Goal: Task Accomplishment & Management: Use online tool/utility

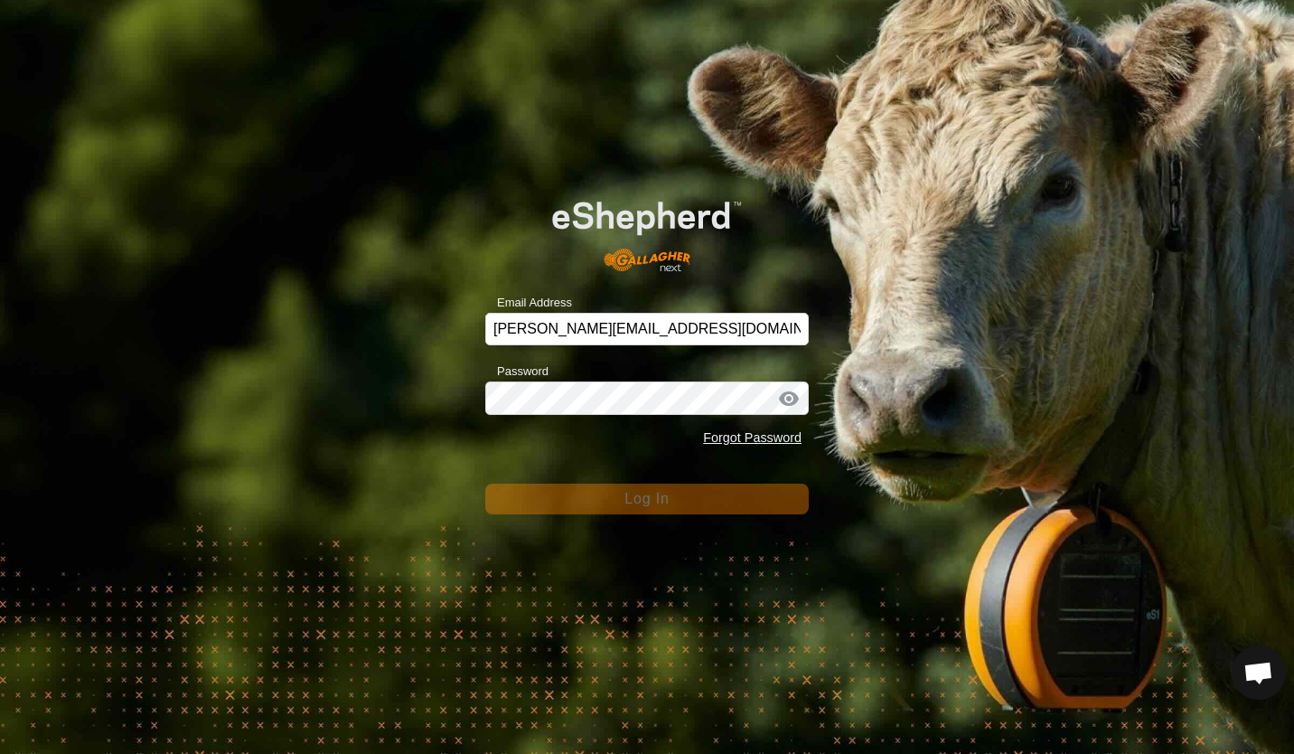
click at [256, 256] on div "Email Address [PERSON_NAME][EMAIL_ADDRESS][DOMAIN_NAME] Password Forgot Passwor…" at bounding box center [647, 377] width 1294 height 754
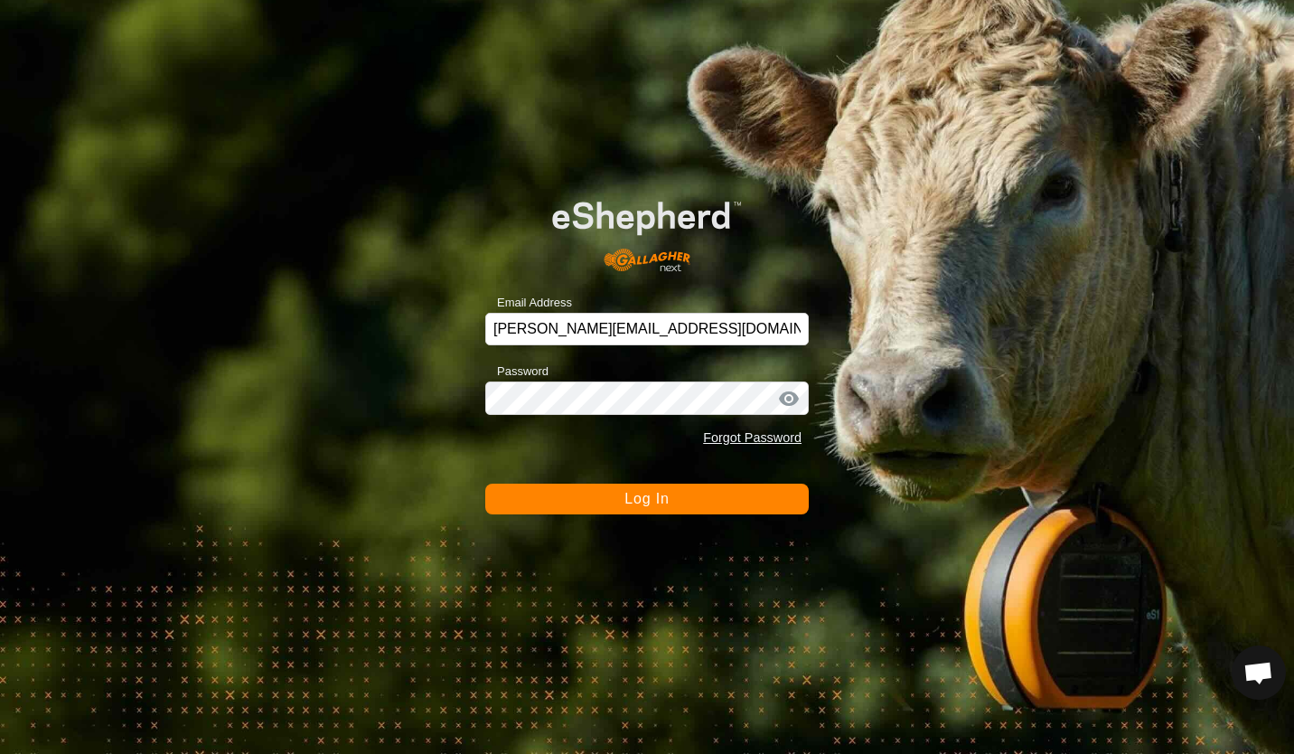
click at [447, 456] on div "Email Address [PERSON_NAME][EMAIL_ADDRESS][DOMAIN_NAME] Password Forgot Passwor…" at bounding box center [647, 377] width 1294 height 754
click at [603, 494] on button "Log In" at bounding box center [647, 499] width 324 height 31
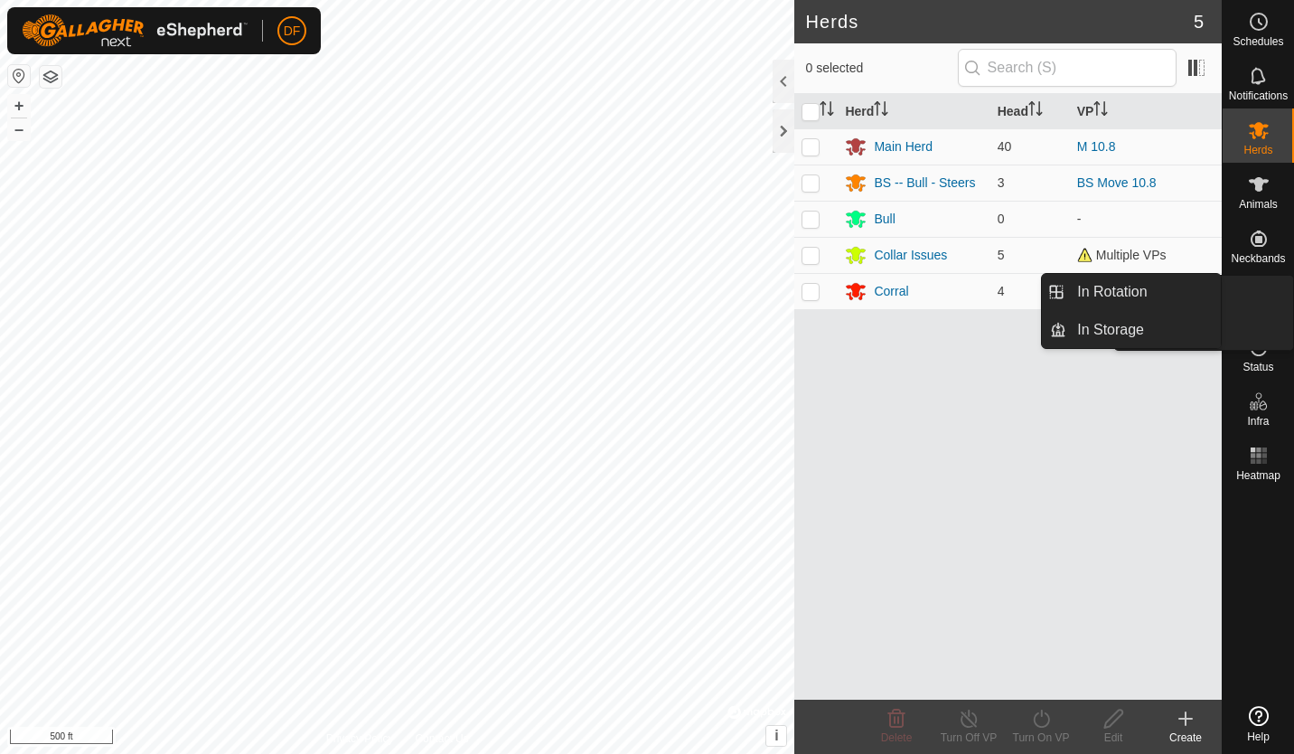
drag, startPoint x: 0, startPoint y: 0, endPoint x: 1262, endPoint y: 301, distance: 1297.2
click at [1138, 293] on link "In Rotation" at bounding box center [1144, 292] width 155 height 36
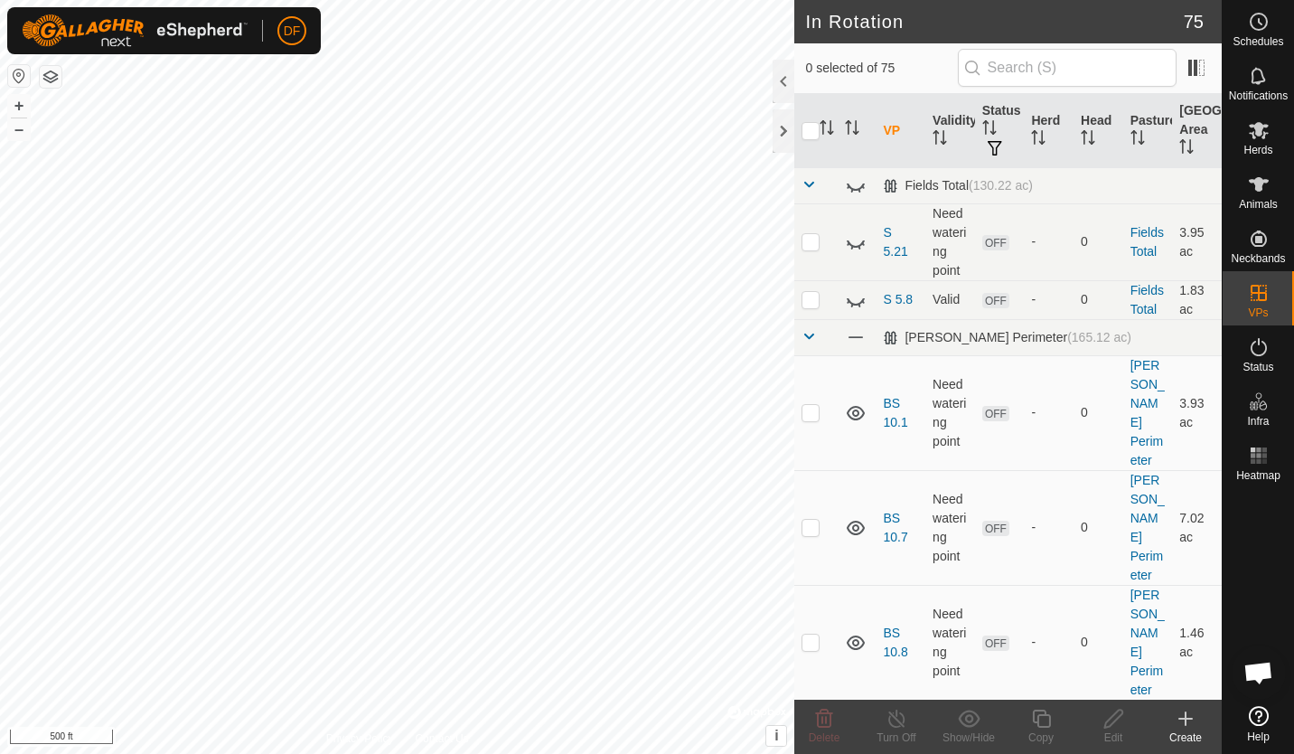
click at [1189, 716] on icon at bounding box center [1186, 719] width 22 height 22
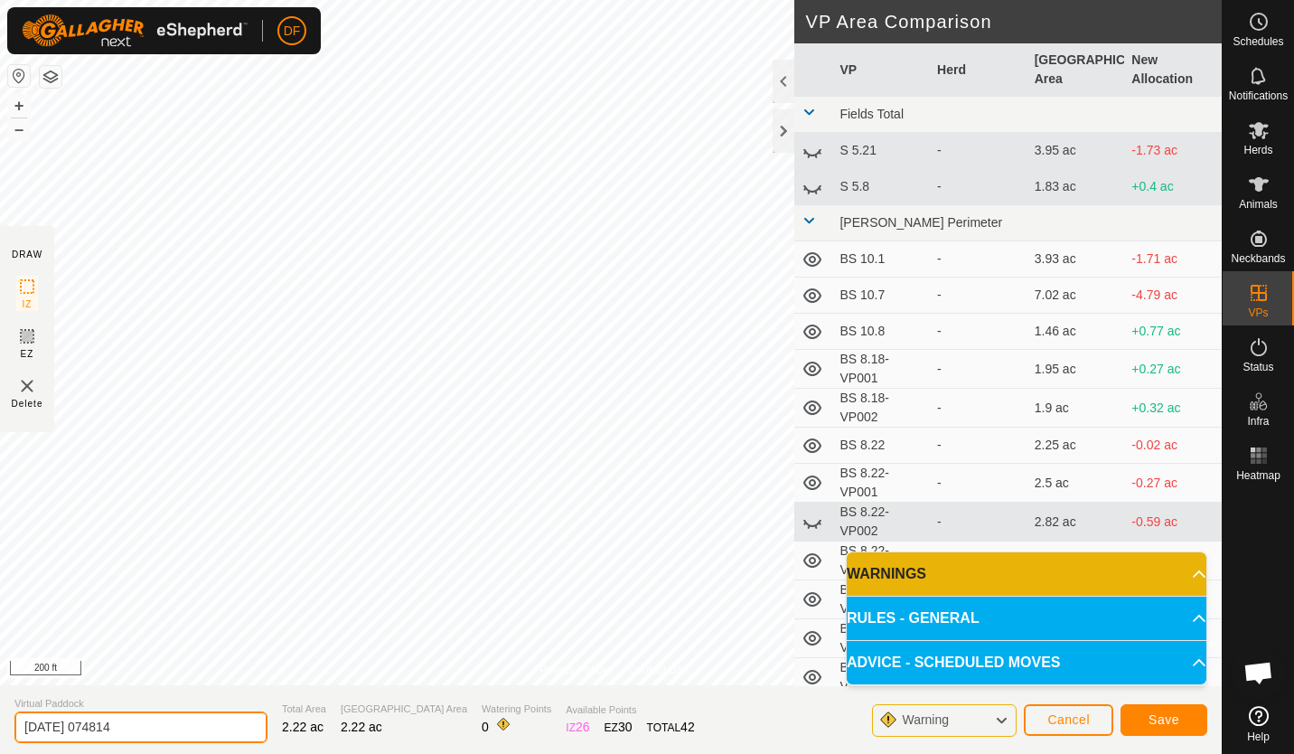
drag, startPoint x: 146, startPoint y: 724, endPoint x: -4, endPoint y: 708, distance: 150.9
click at [0, 708] on html "DF Schedules Notifications Herds Animals Neckbands VPs Status Infra Heatmap Hel…" at bounding box center [647, 377] width 1294 height 754
type input "BS"
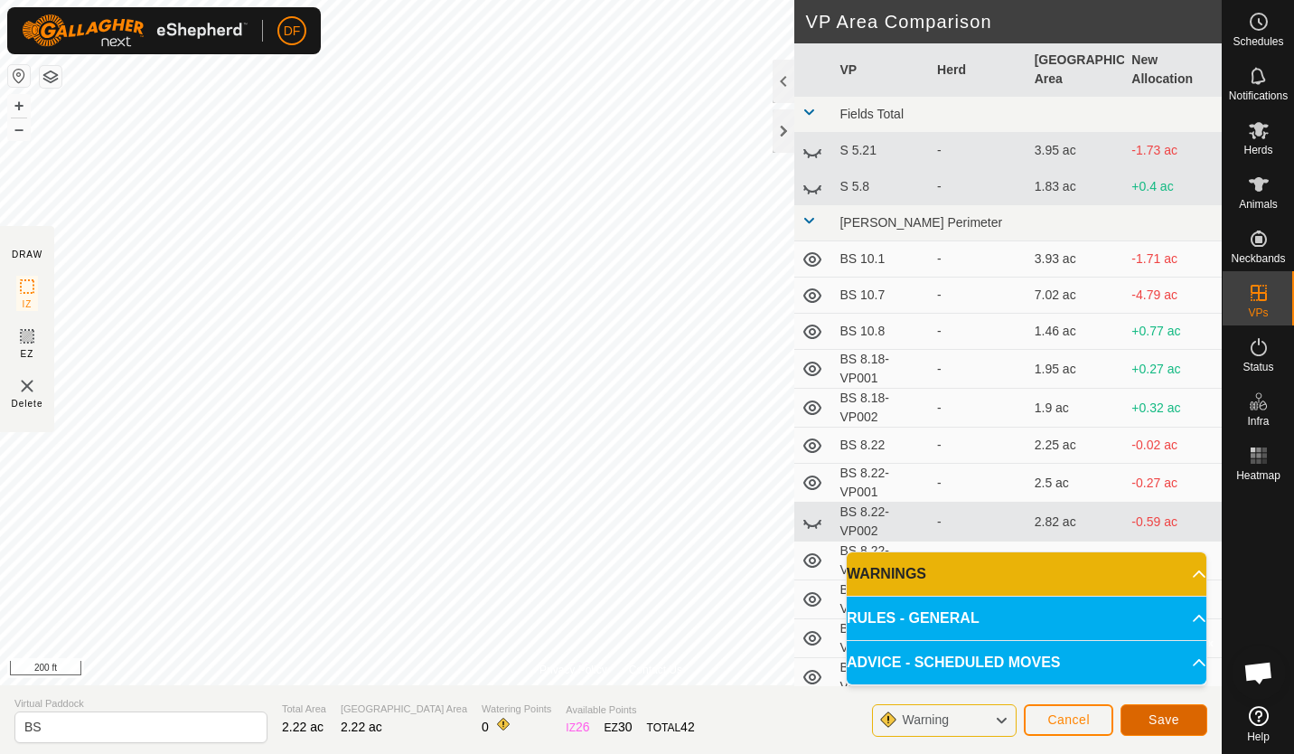
click at [1157, 713] on span "Save" at bounding box center [1164, 719] width 31 height 14
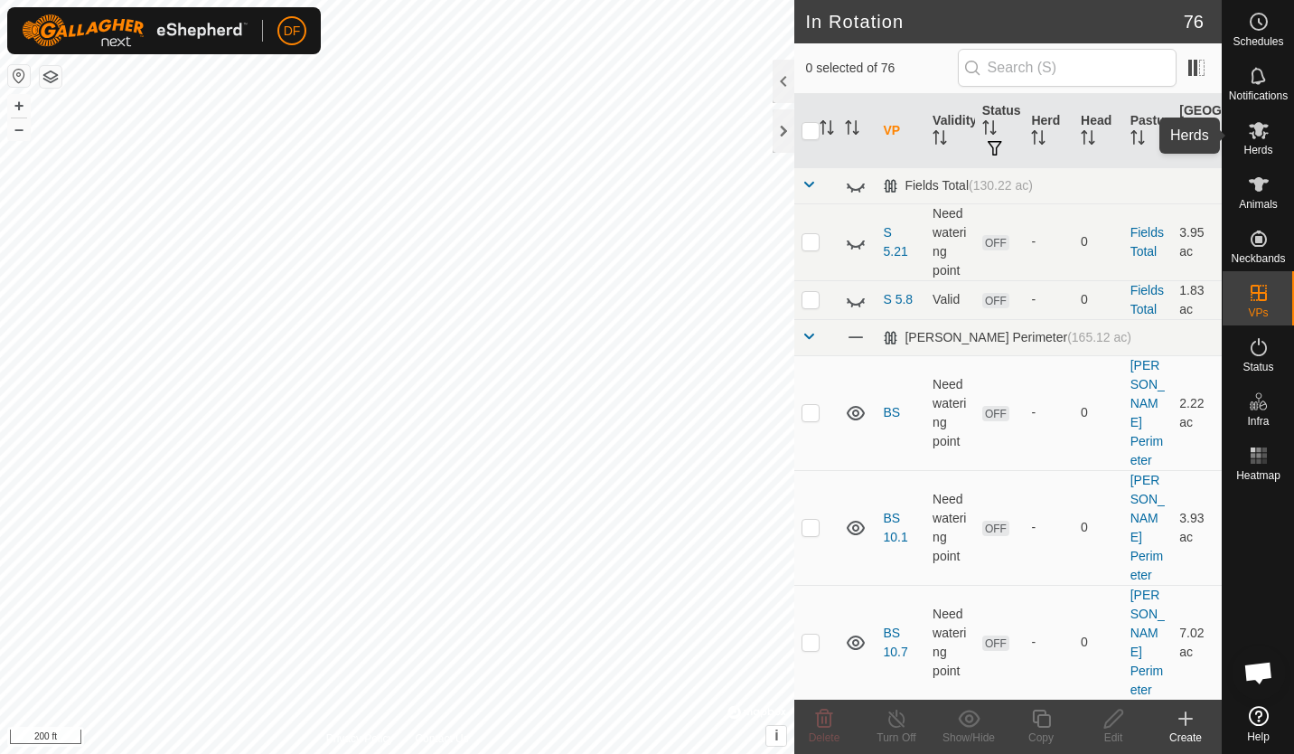
click at [1254, 131] on icon at bounding box center [1259, 130] width 20 height 17
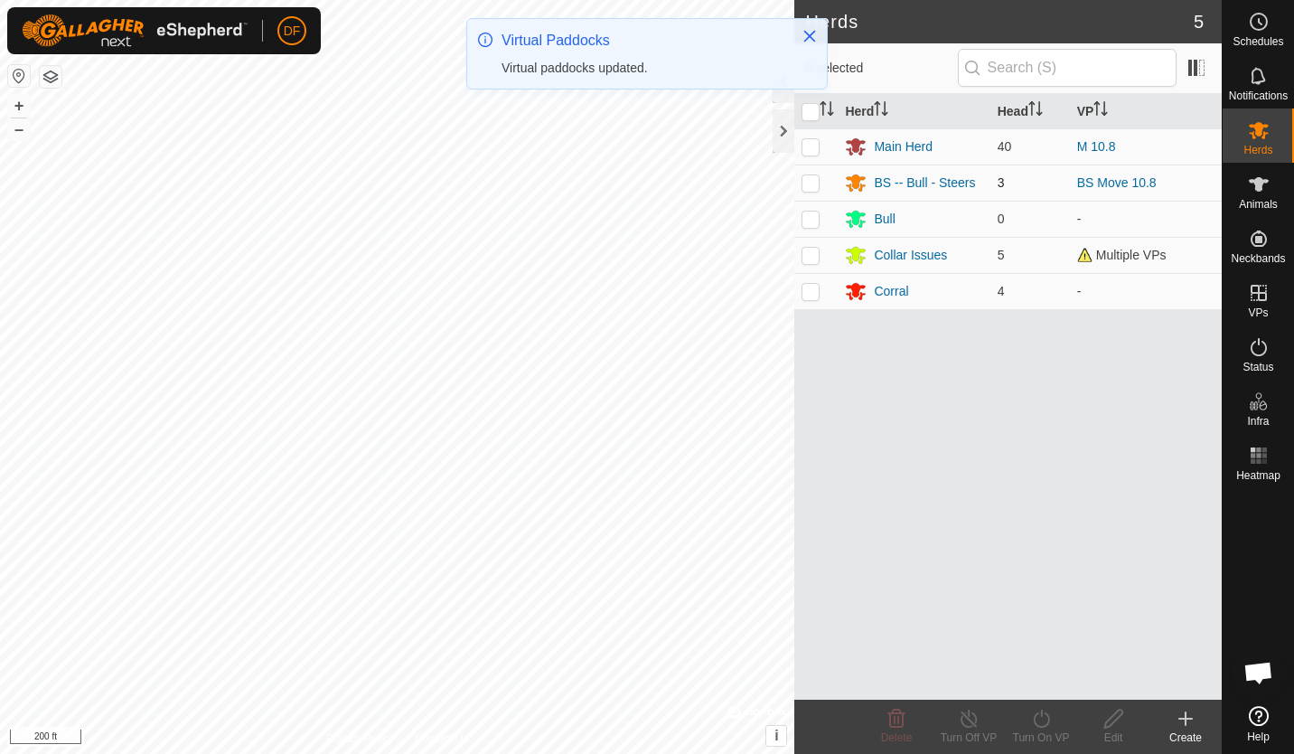
click at [809, 186] on p-checkbox at bounding box center [811, 182] width 18 height 14
checkbox input "true"
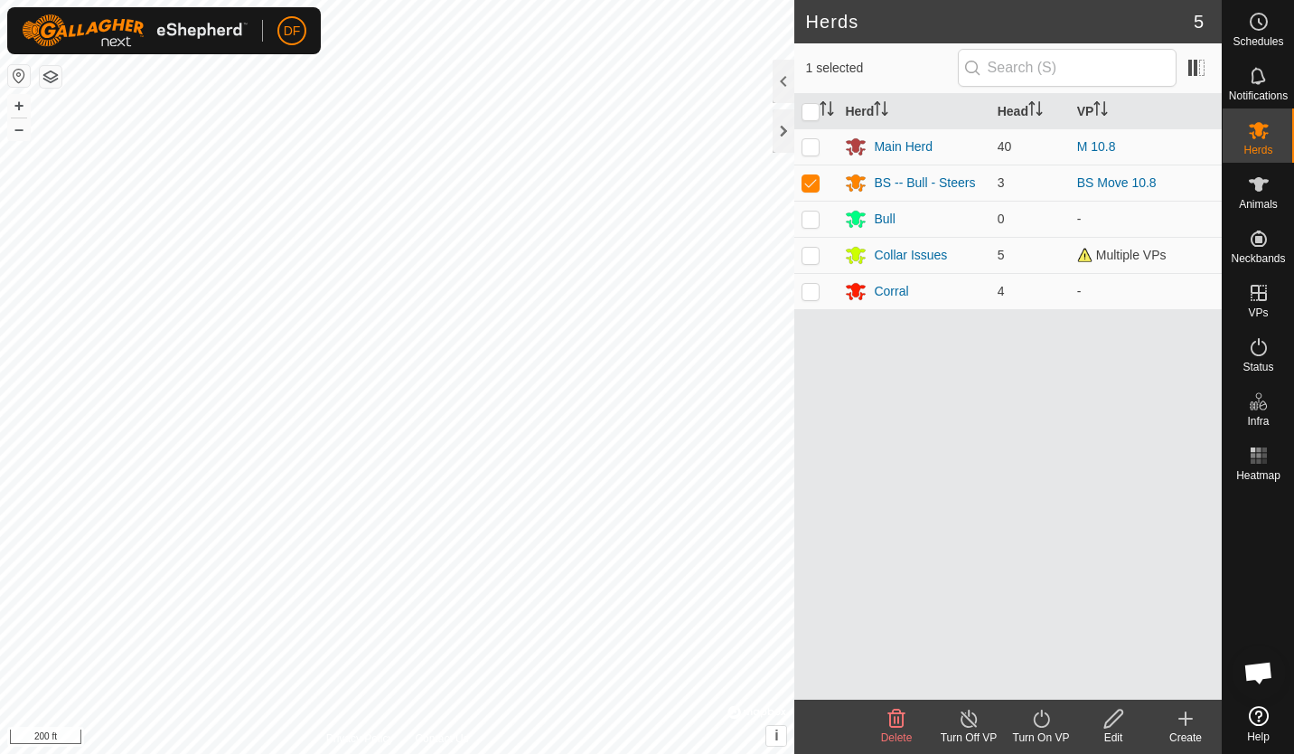
click at [1038, 719] on icon at bounding box center [1041, 719] width 23 height 22
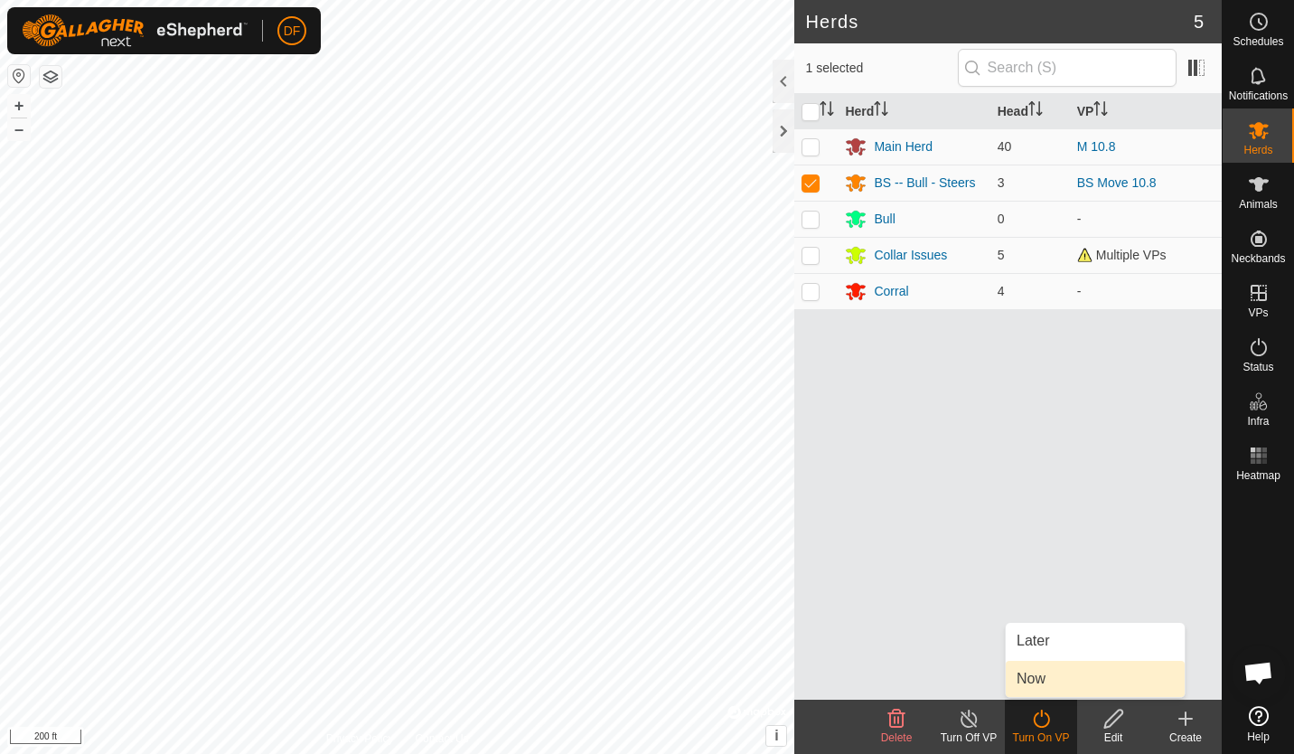
click at [1032, 686] on link "Now" at bounding box center [1095, 679] width 179 height 36
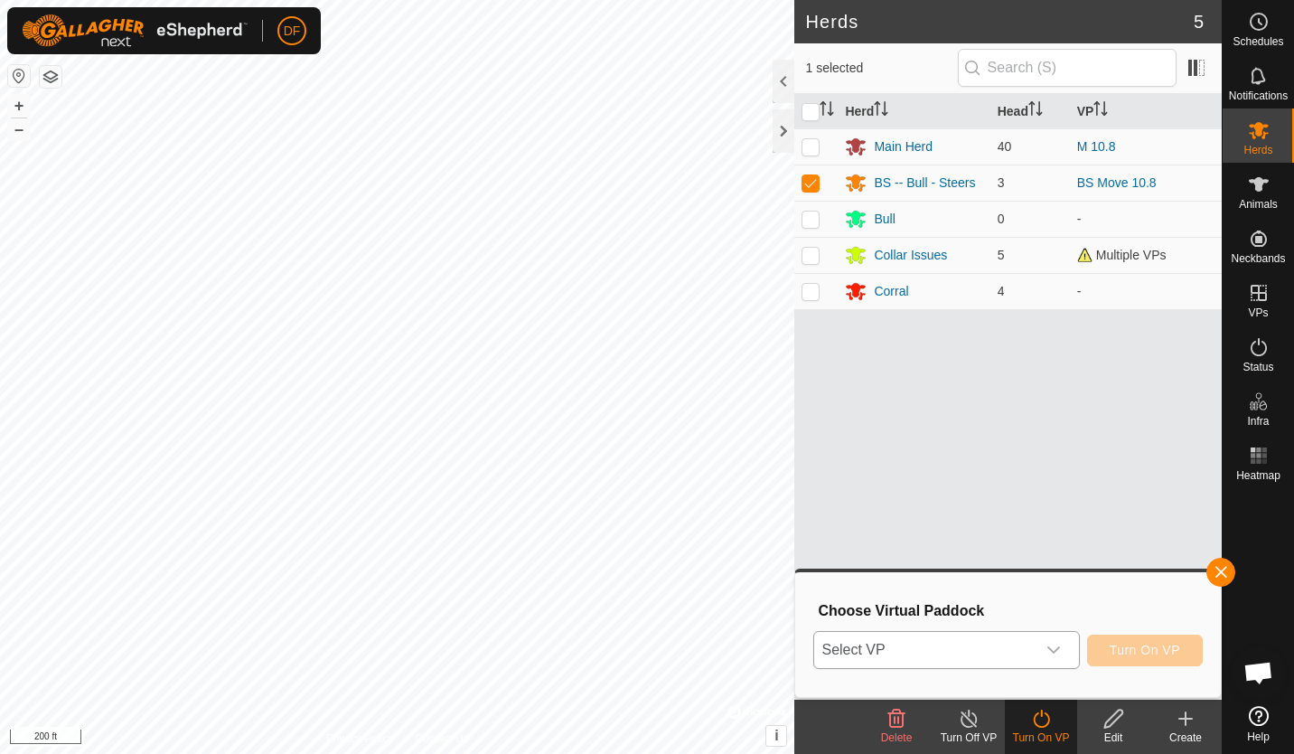
click at [1055, 651] on icon "dropdown trigger" at bounding box center [1054, 649] width 13 height 7
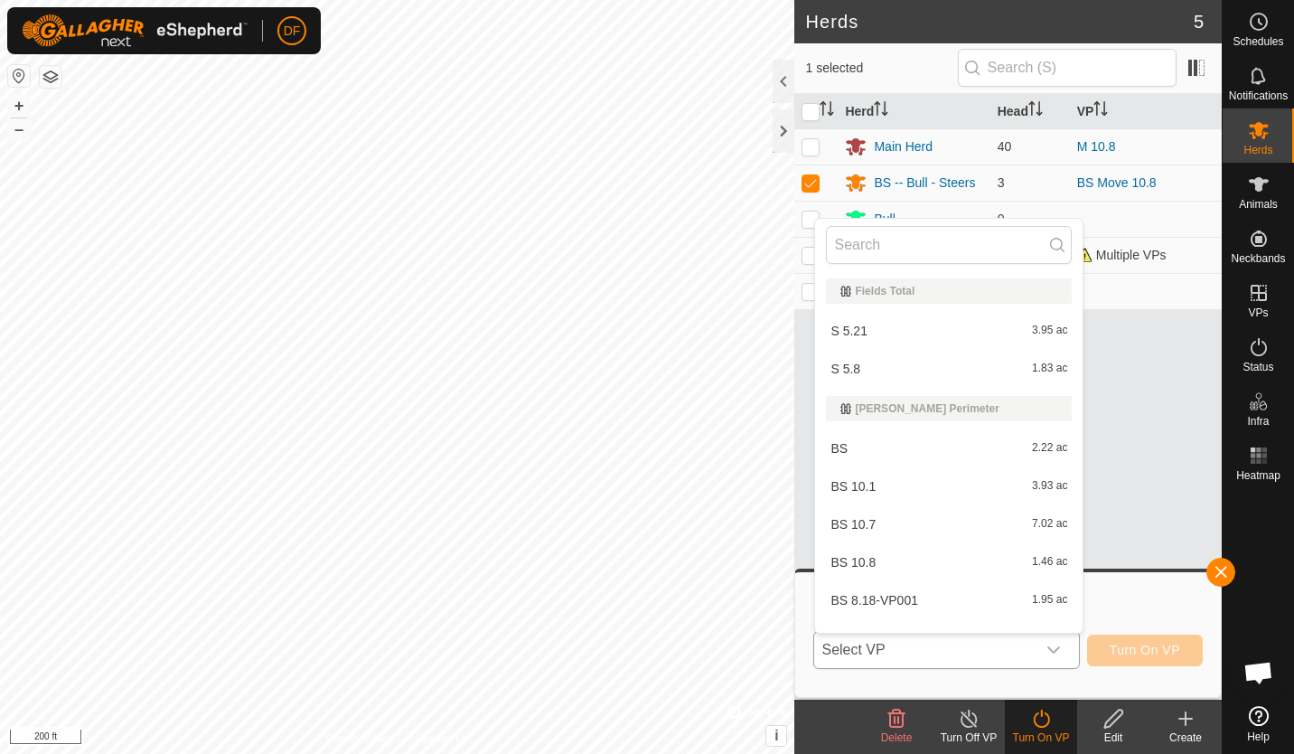
scroll to position [24, 0]
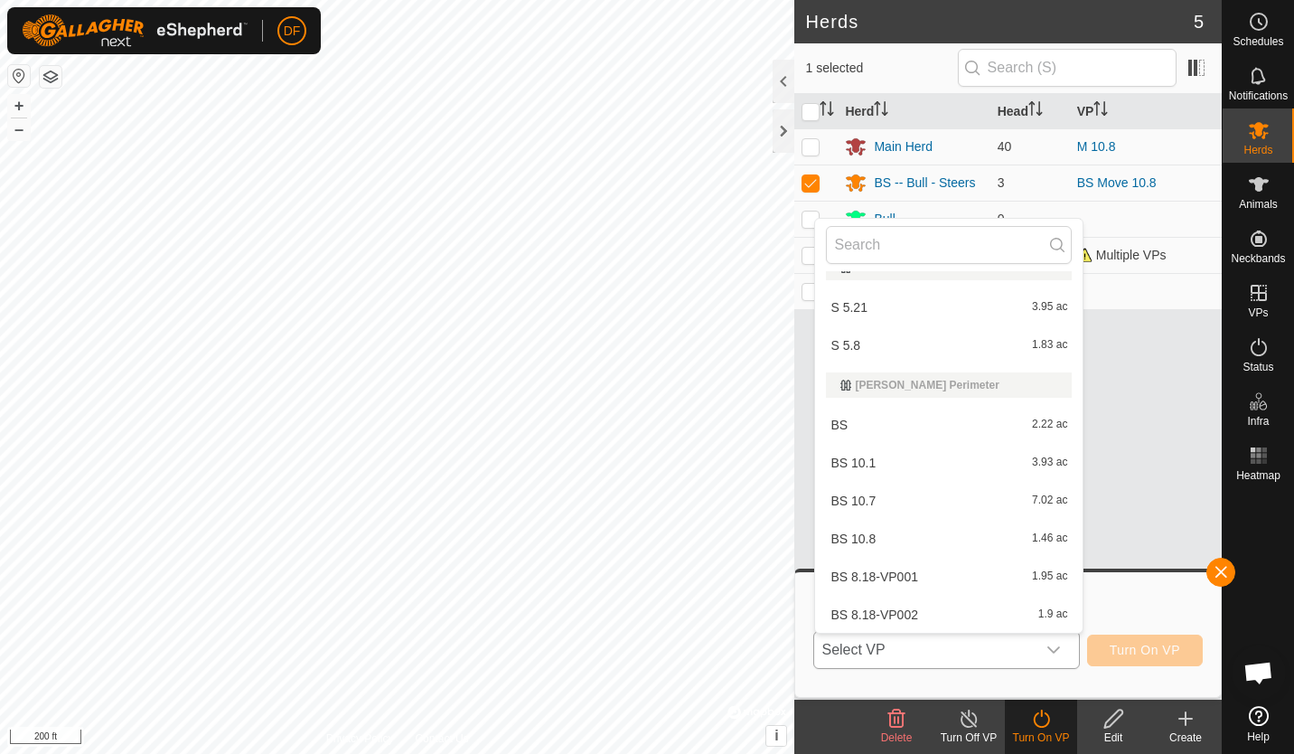
click at [866, 534] on li "BS 10.8 1.46 ac" at bounding box center [949, 539] width 268 height 36
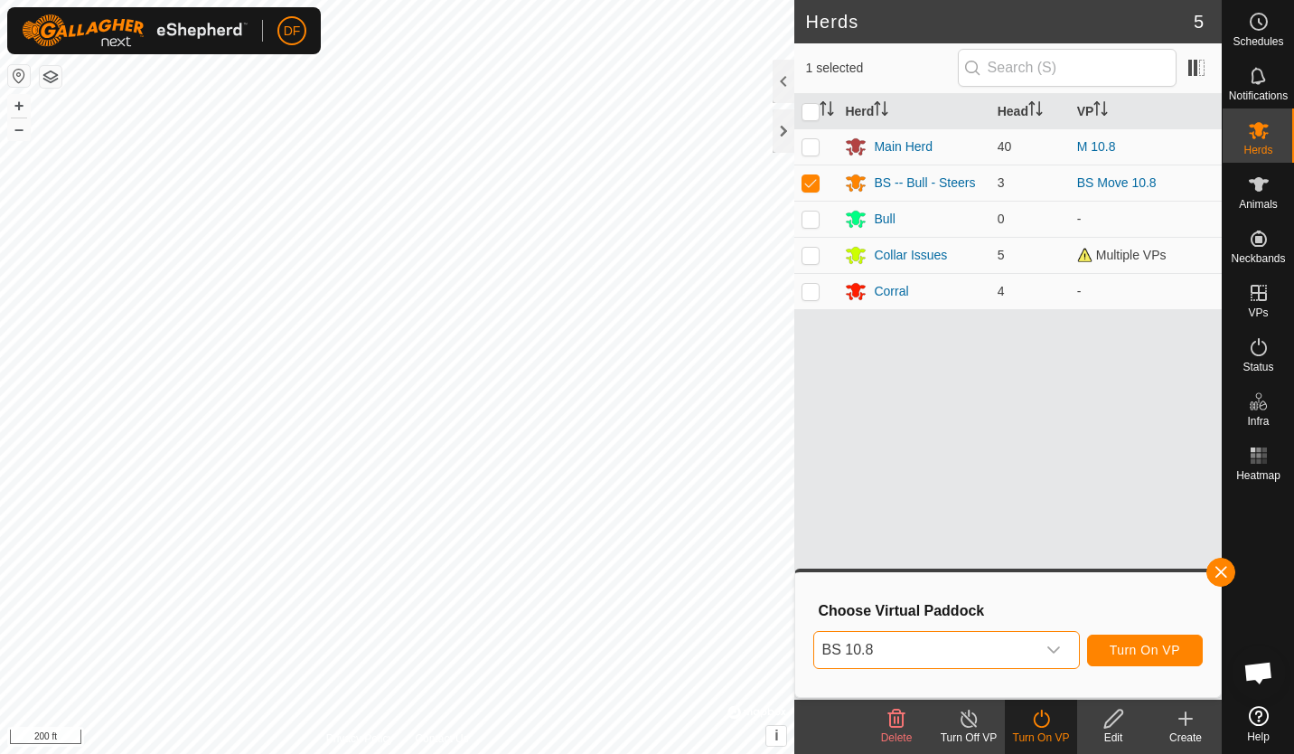
click at [1052, 649] on icon "dropdown trigger" at bounding box center [1054, 650] width 14 height 14
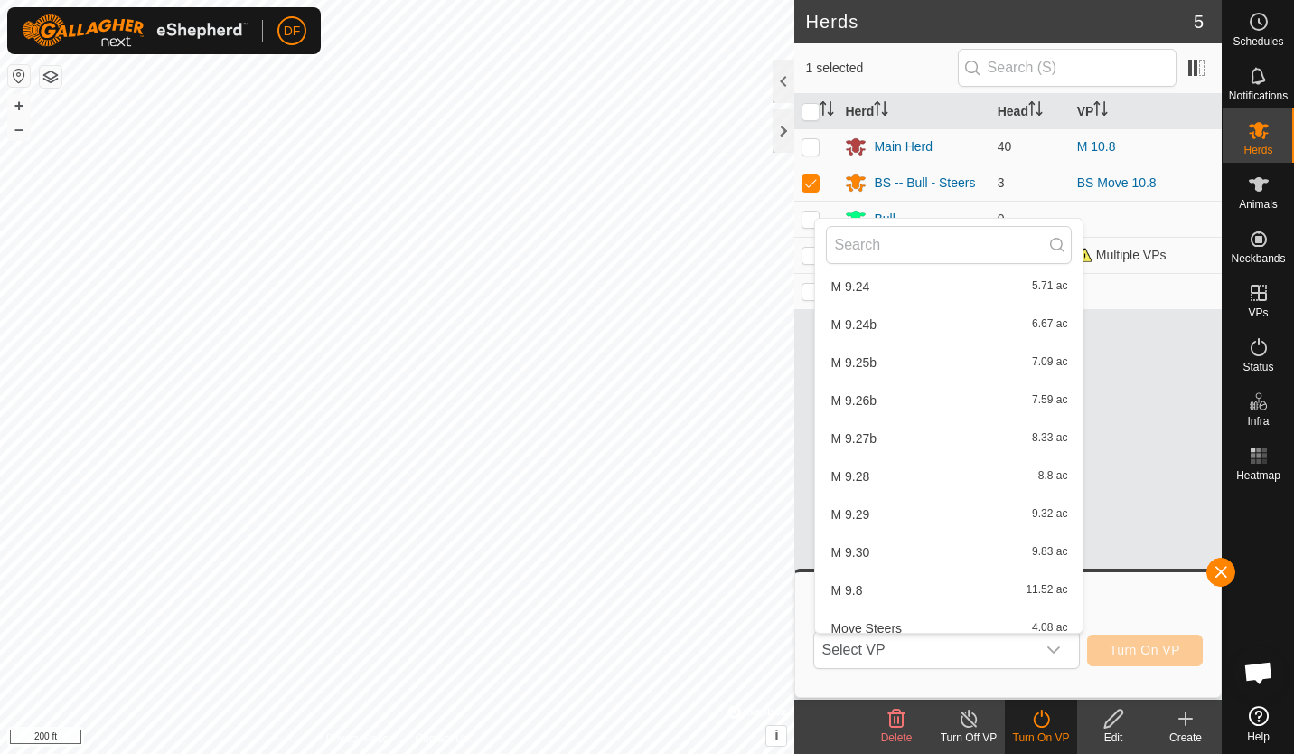
scroll to position [2605, 0]
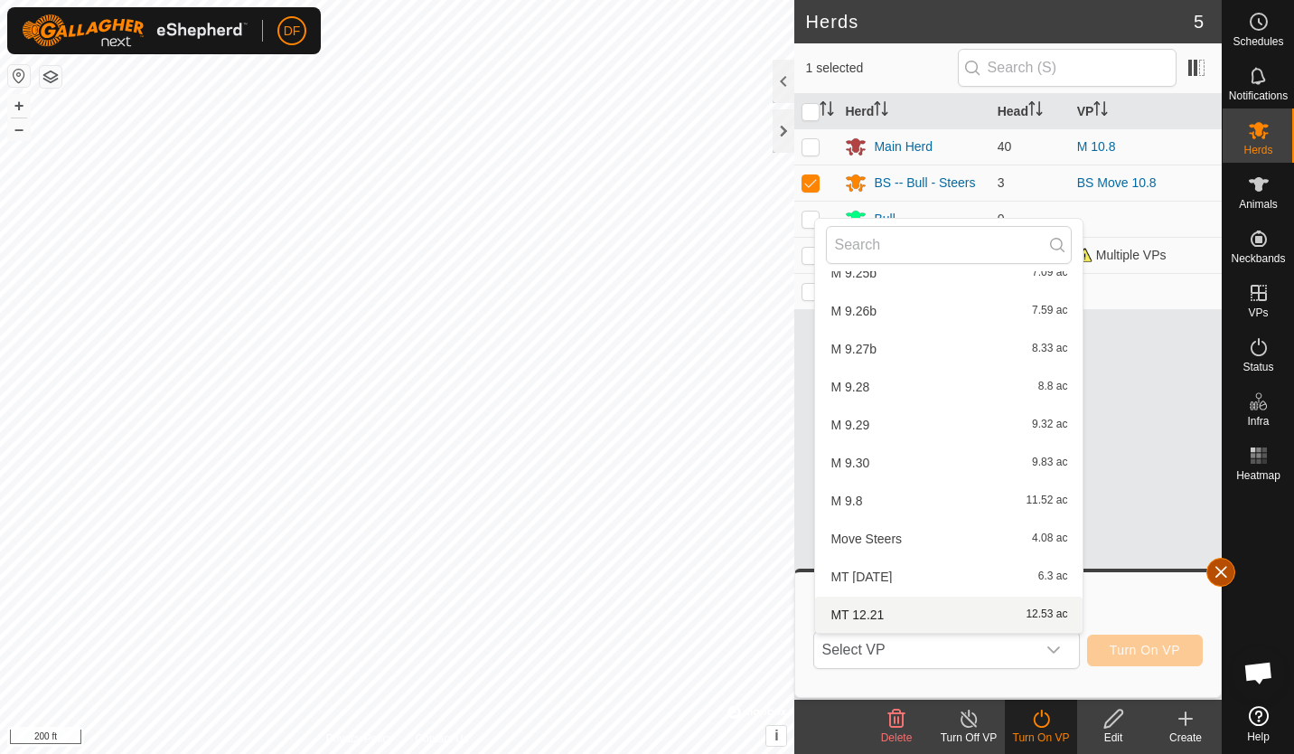
click at [1218, 572] on button "button" at bounding box center [1221, 572] width 29 height 29
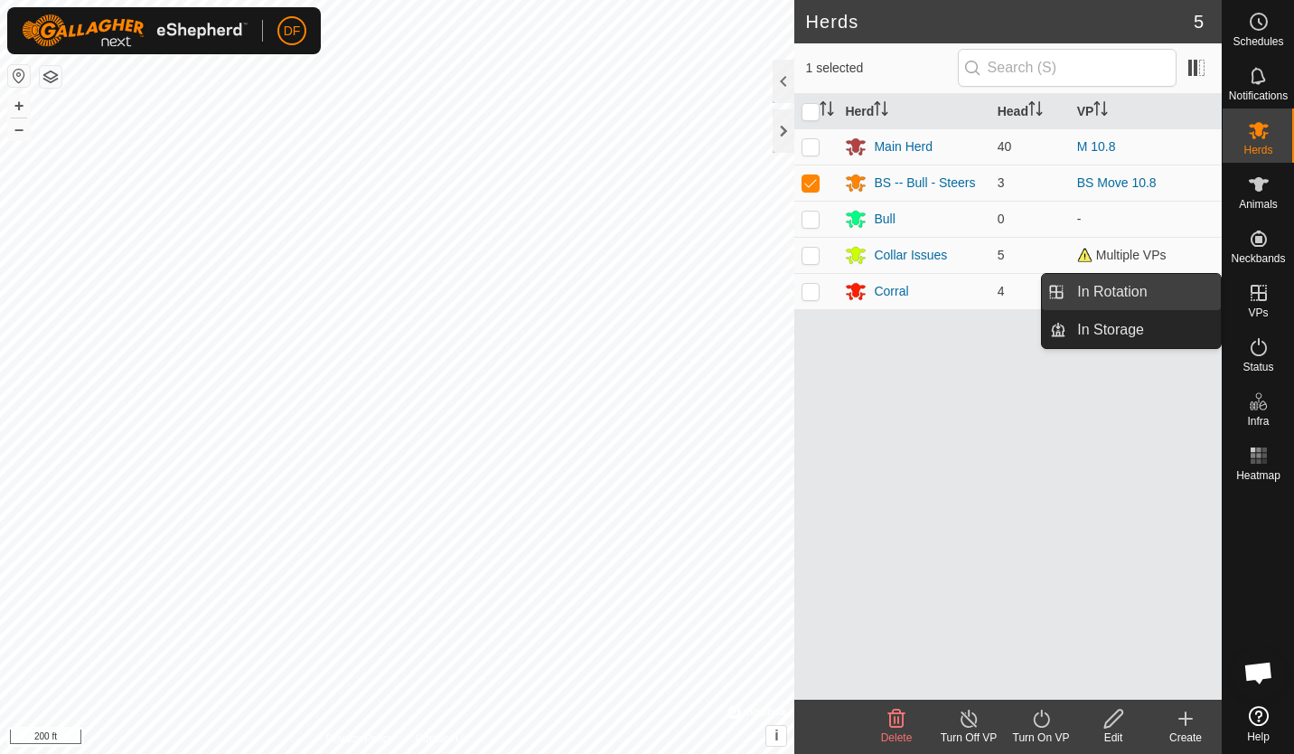
click at [1165, 291] on link "In Rotation" at bounding box center [1144, 292] width 155 height 36
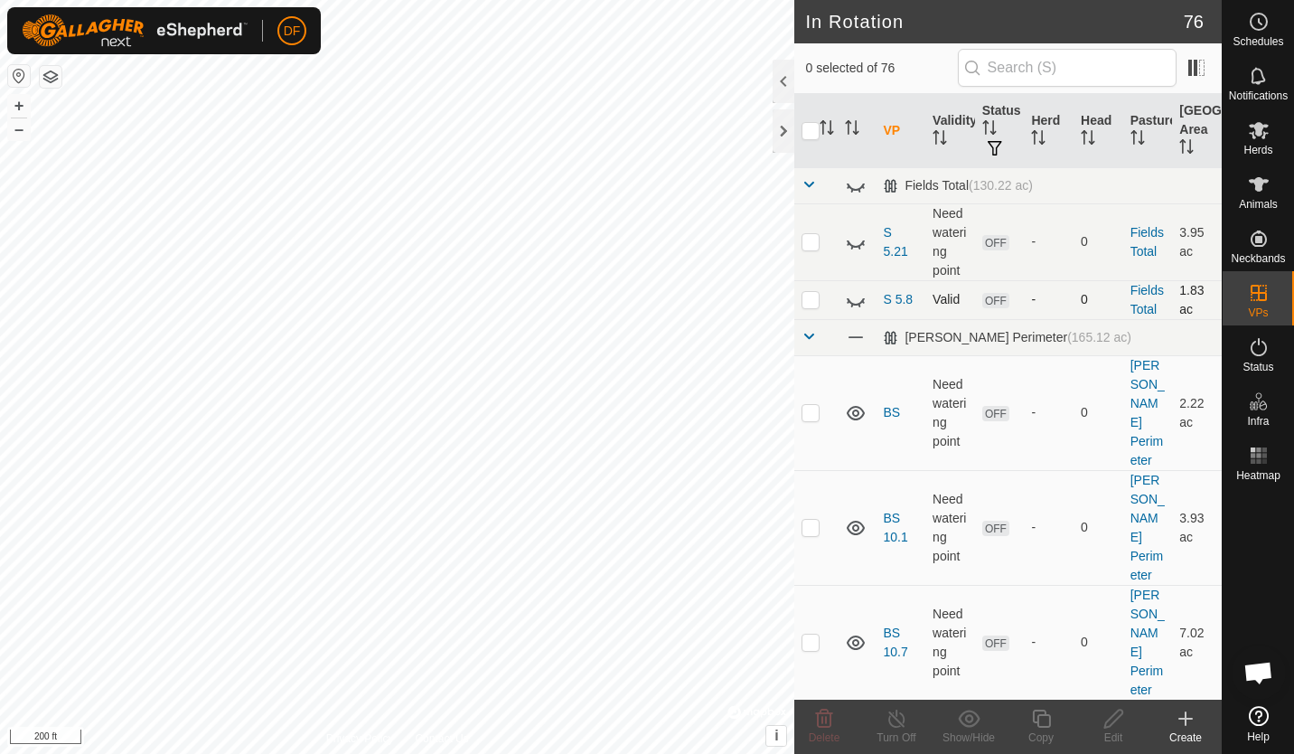
checkbox input "true"
checkbox input "false"
click at [1114, 719] on icon at bounding box center [1114, 719] width 23 height 22
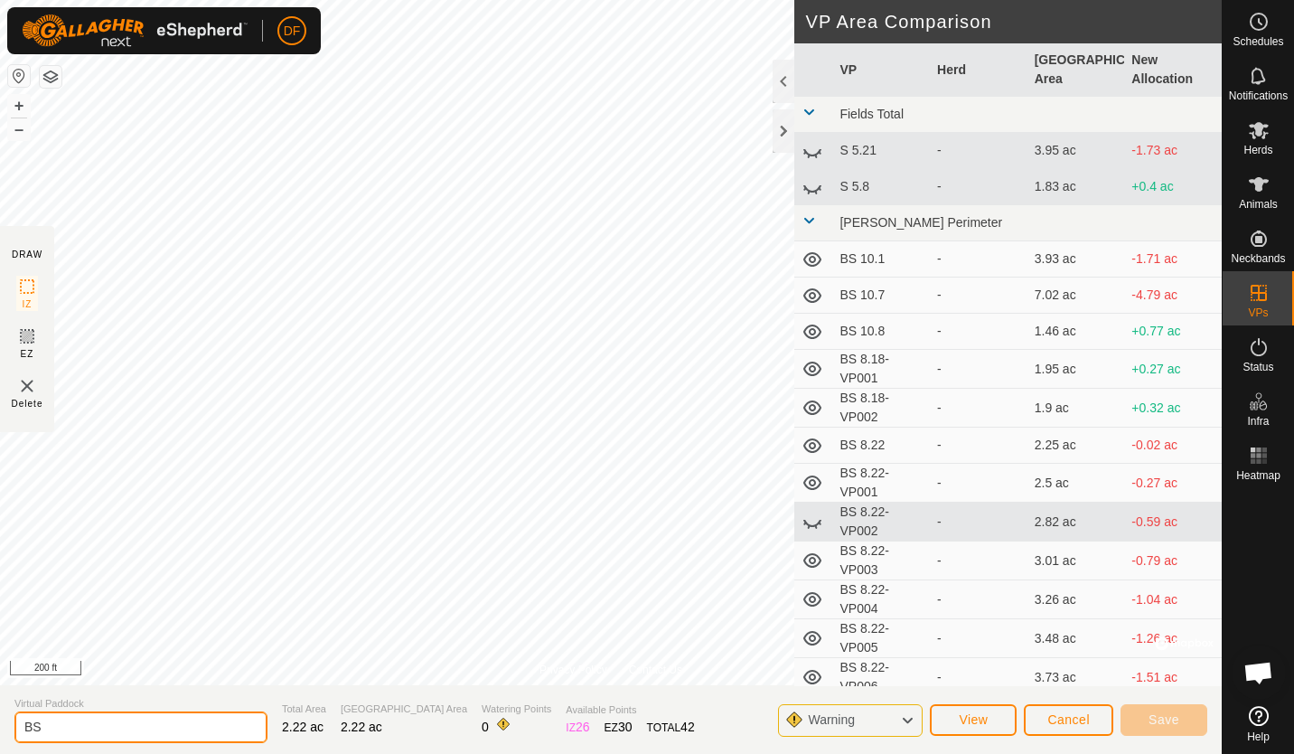
click at [71, 727] on input "BS" at bounding box center [140, 727] width 253 height 32
type input "BS 10.9"
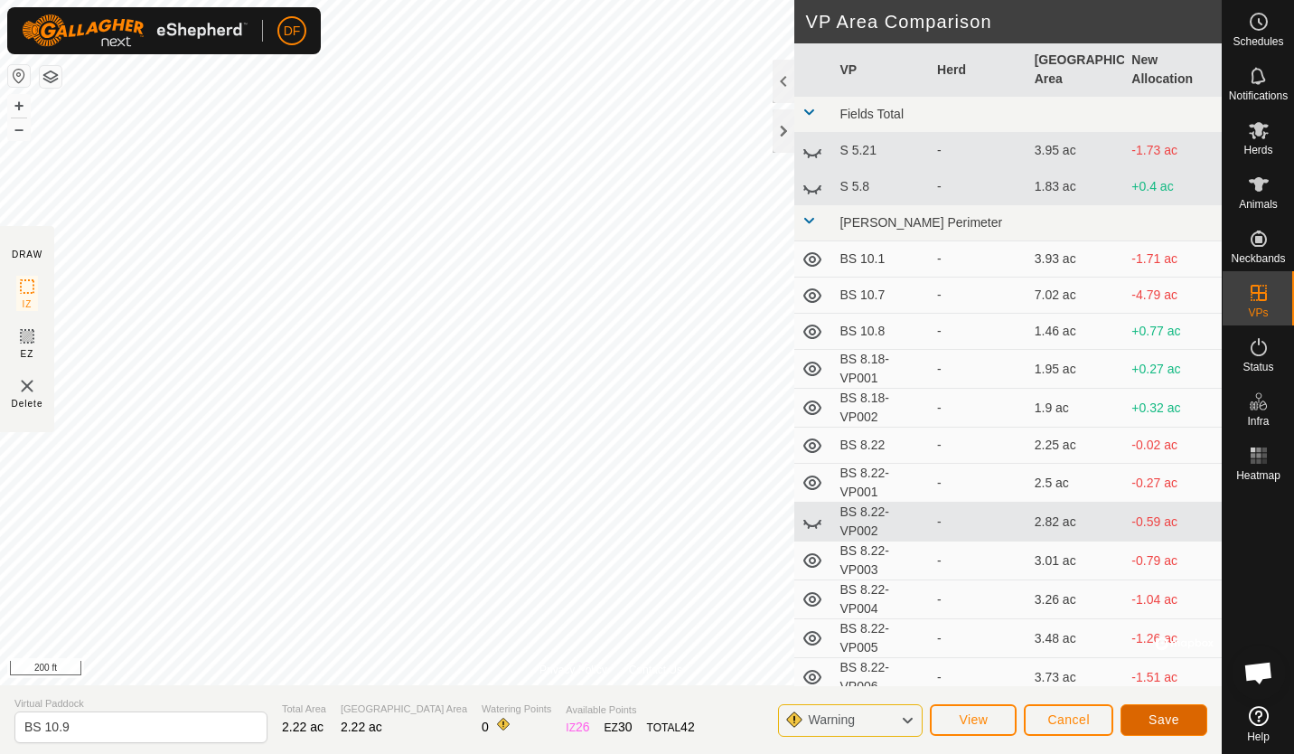
click at [1159, 715] on span "Save" at bounding box center [1164, 719] width 31 height 14
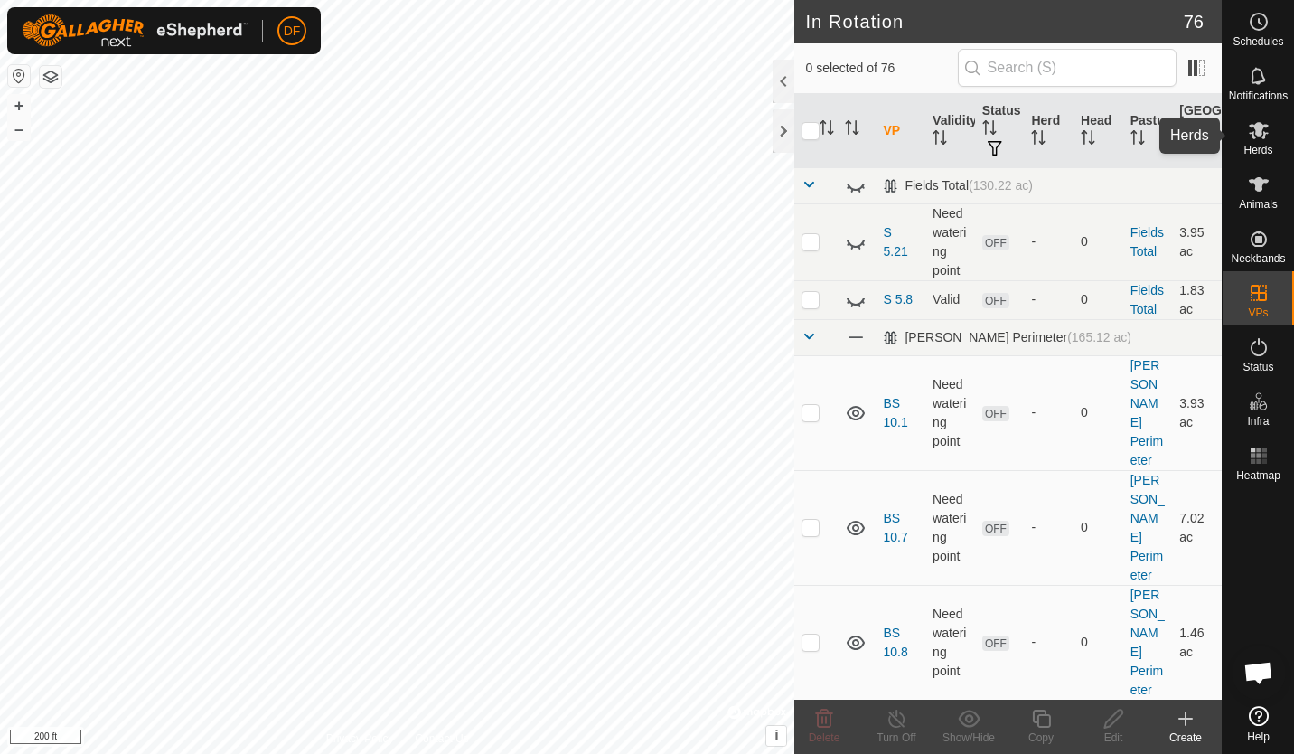
click at [1268, 134] on icon at bounding box center [1259, 130] width 22 height 22
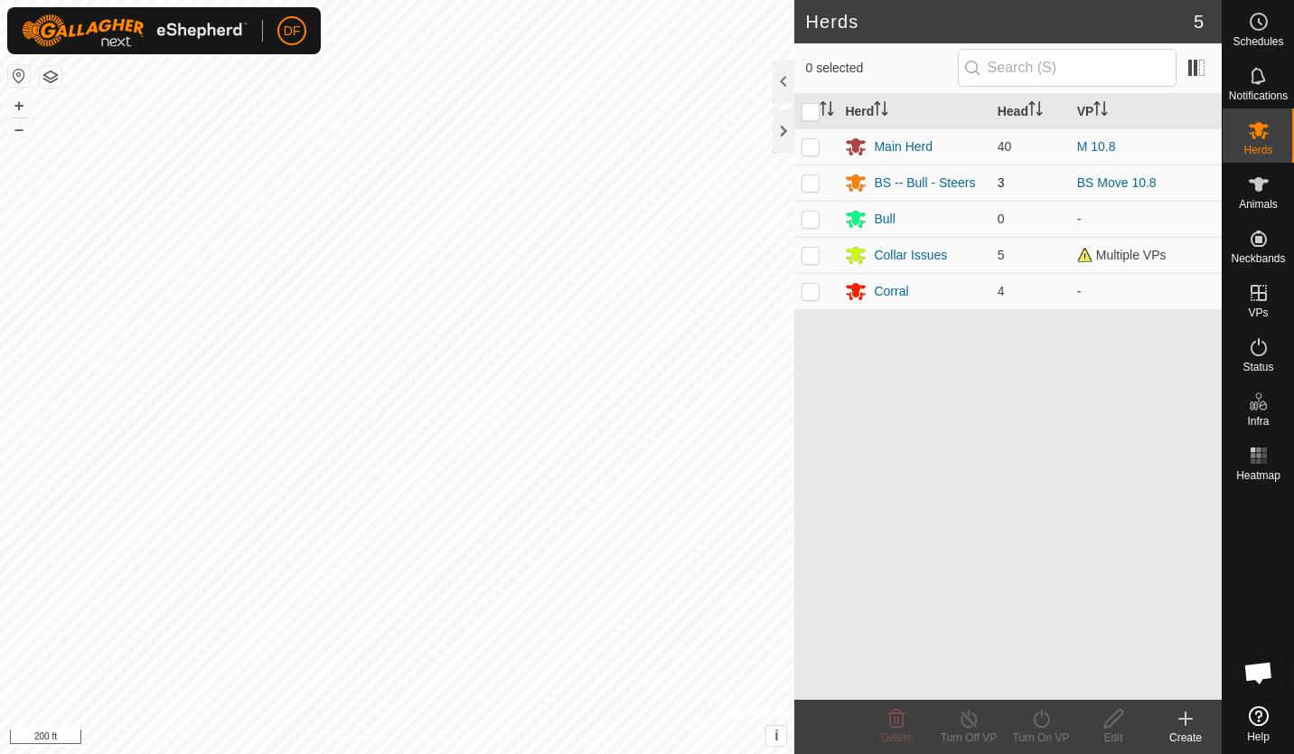
click at [807, 187] on p-checkbox at bounding box center [811, 182] width 18 height 14
checkbox input "true"
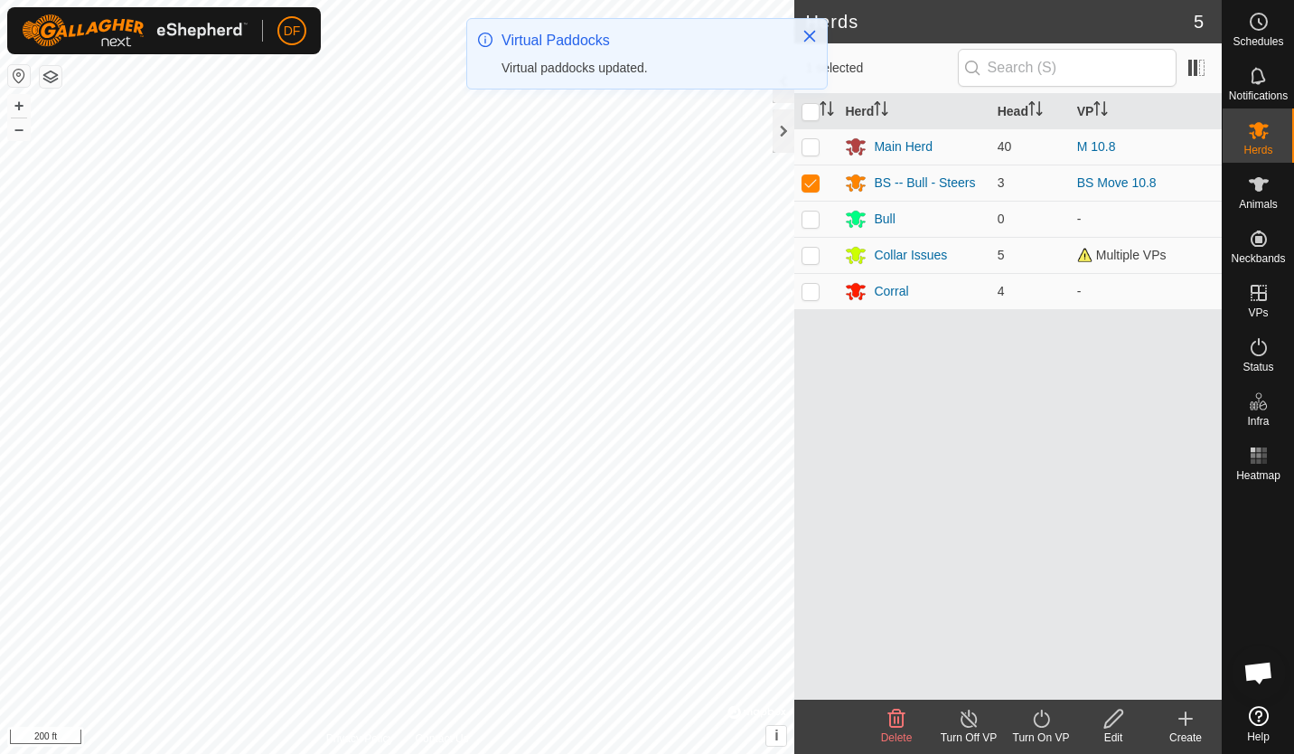
click at [1035, 719] on icon at bounding box center [1041, 719] width 16 height 18
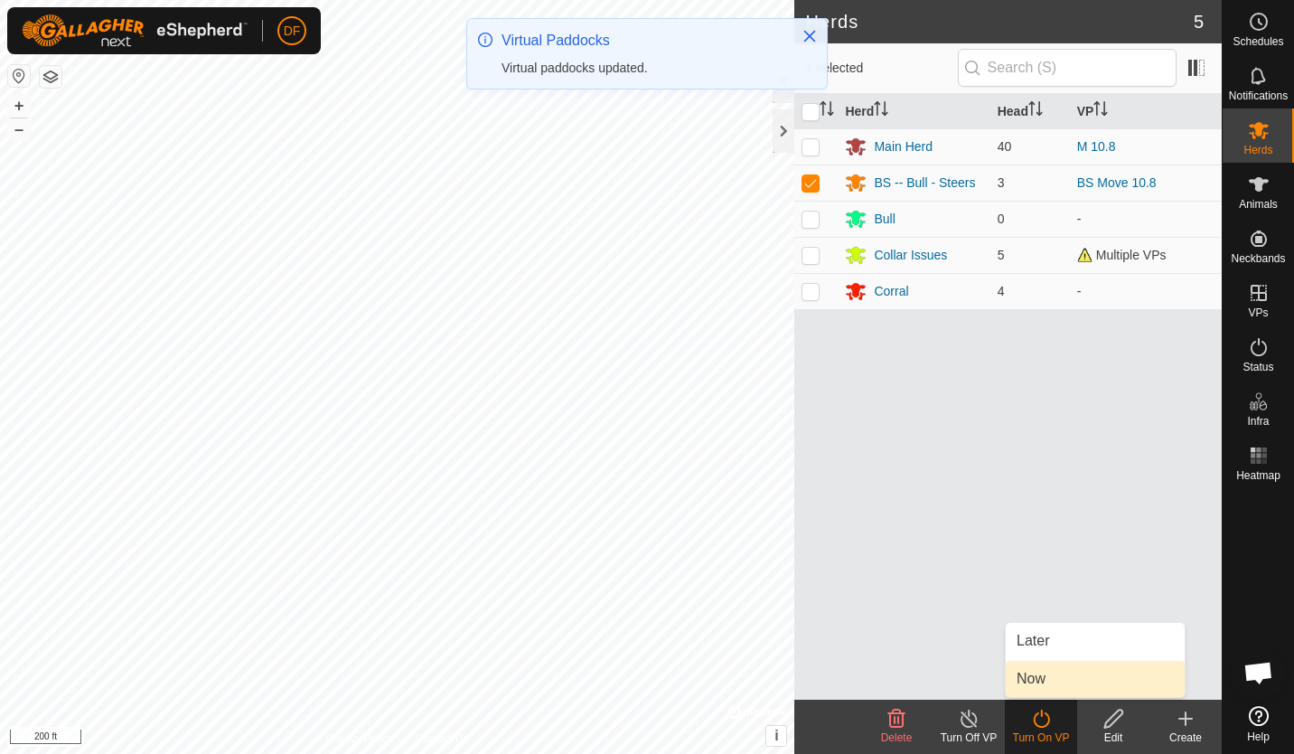
click at [1033, 682] on link "Now" at bounding box center [1095, 679] width 179 height 36
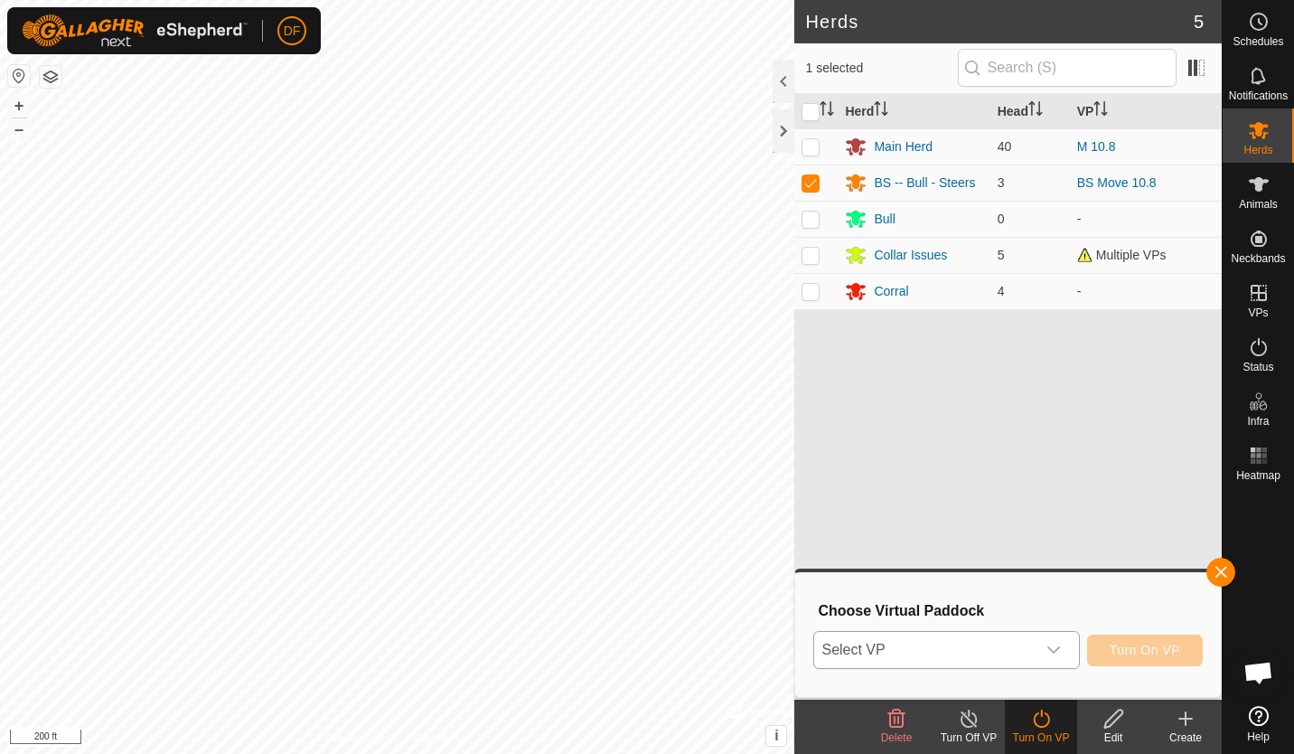
click at [1055, 650] on icon "dropdown trigger" at bounding box center [1054, 649] width 13 height 7
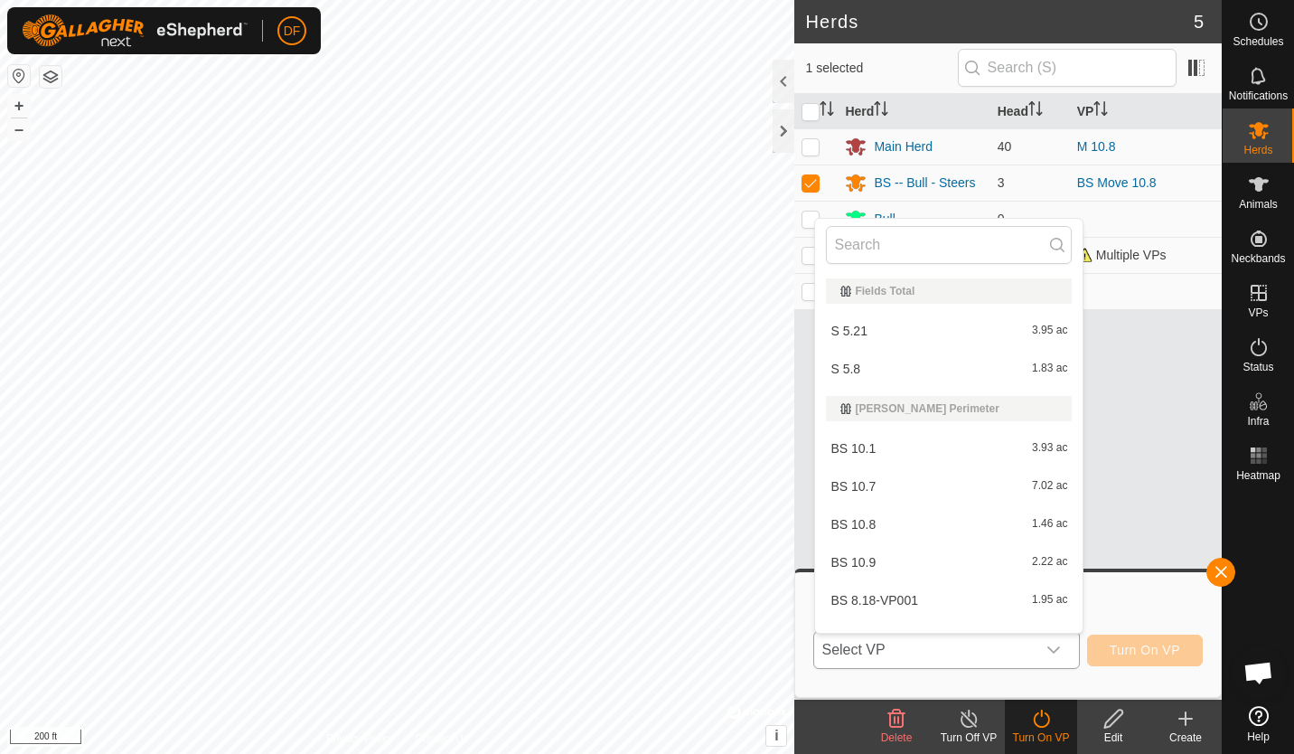
scroll to position [24, 0]
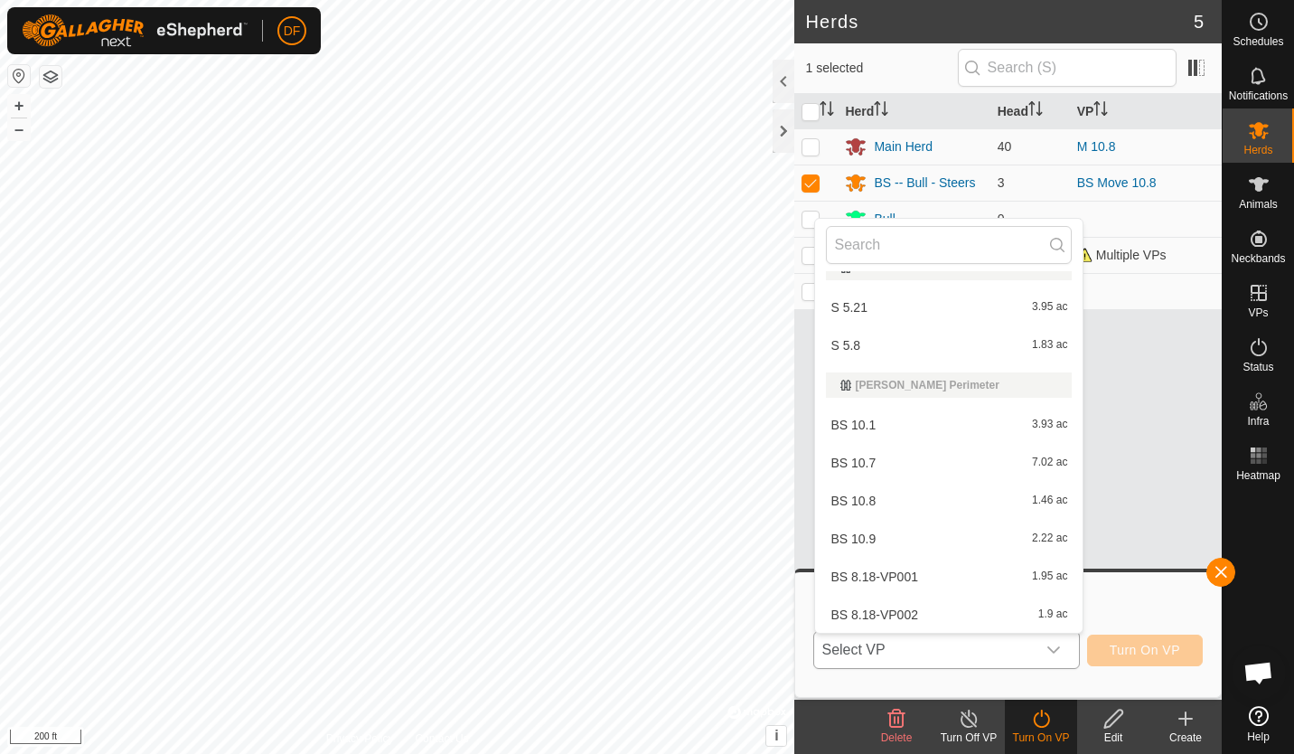
click at [848, 533] on li "BS 10.9 2.22 ac" at bounding box center [949, 539] width 268 height 36
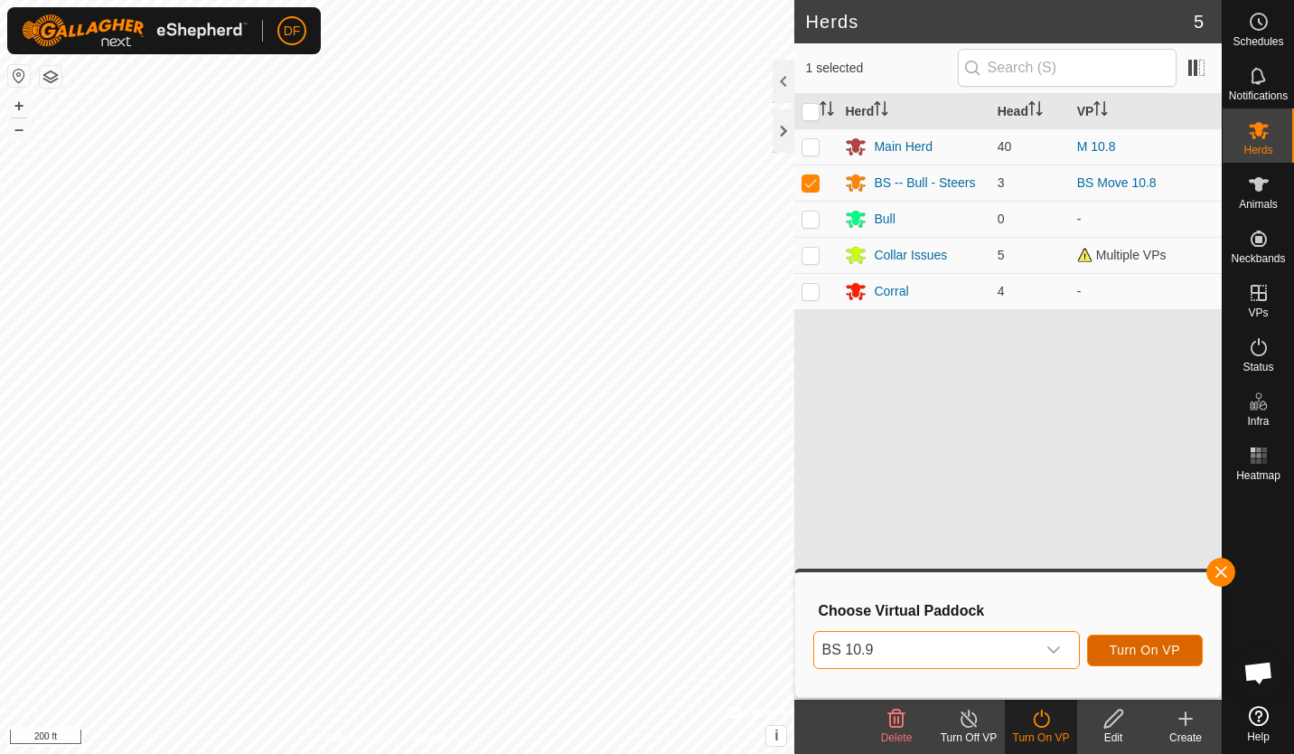
click at [1139, 649] on span "Turn On VP" at bounding box center [1145, 650] width 71 height 14
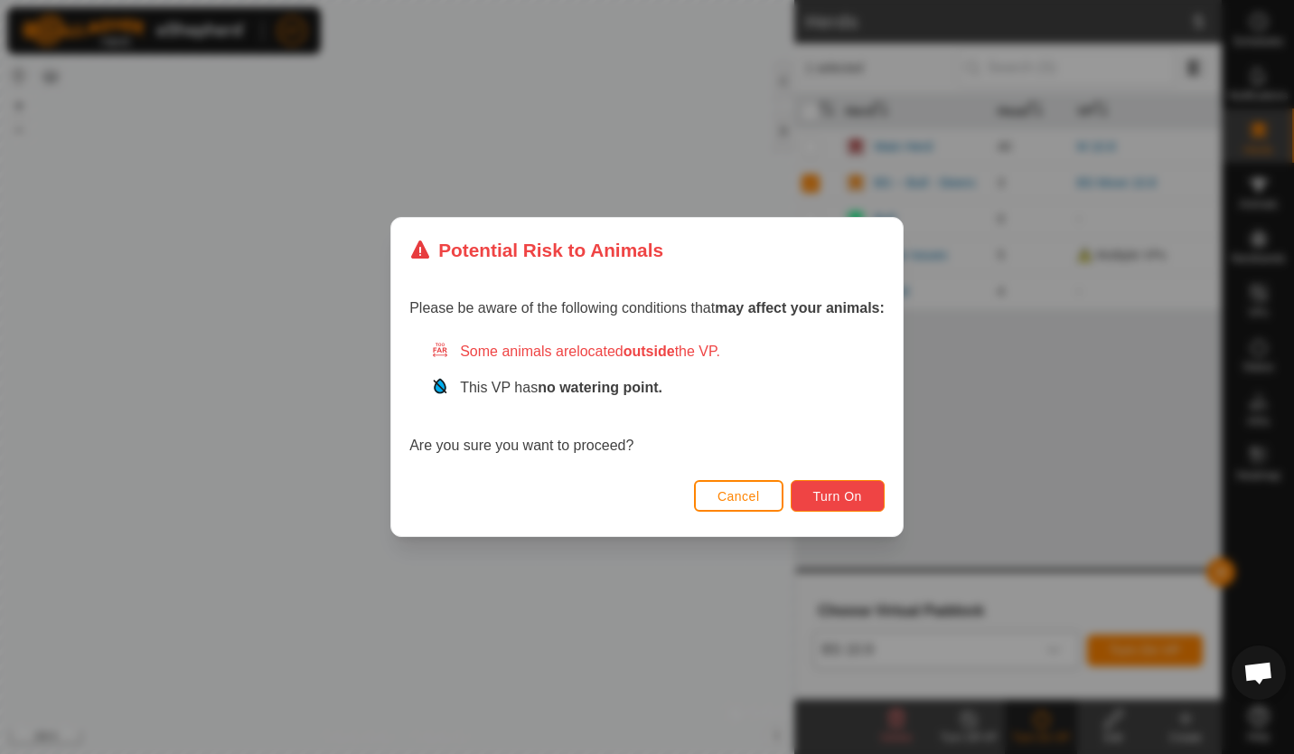
click at [852, 491] on span "Turn On" at bounding box center [837, 496] width 49 height 14
